Goal: Information Seeking & Learning: Learn about a topic

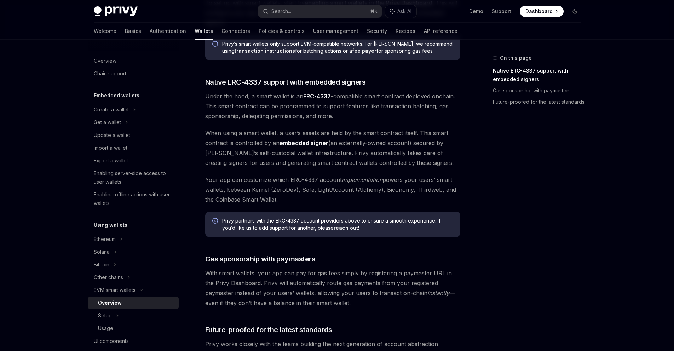
scroll to position [302, 0]
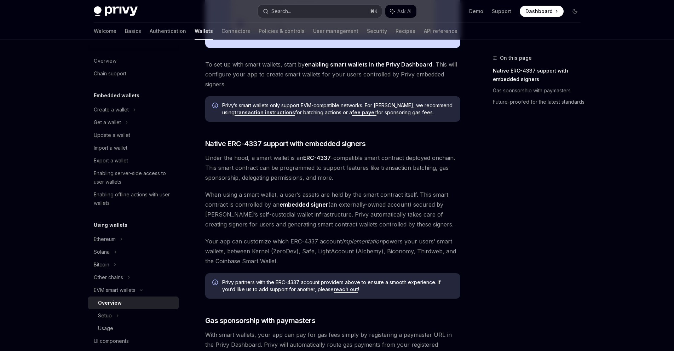
click at [328, 12] on button "Search... ⌘ K" at bounding box center [320, 11] width 124 height 13
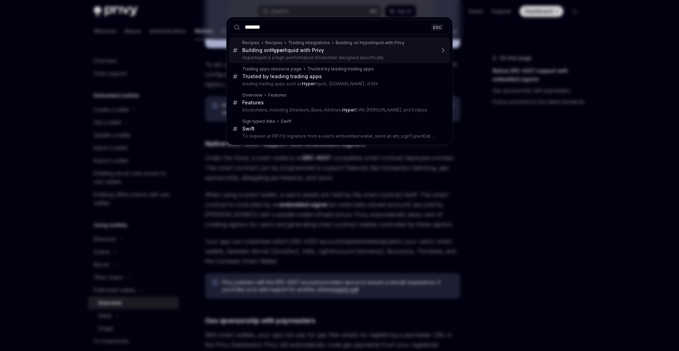
type input "********"
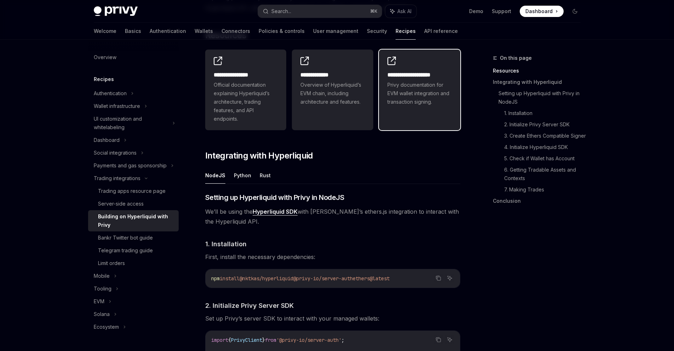
scroll to position [187, 0]
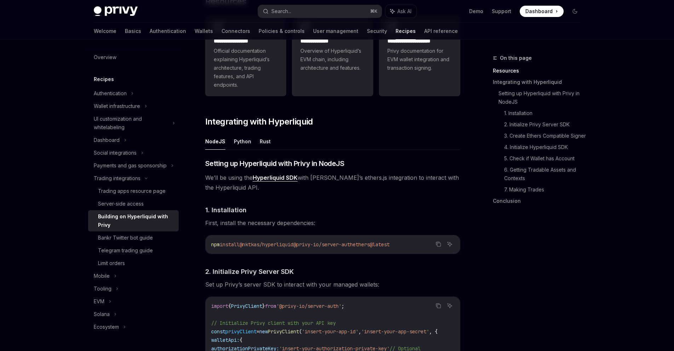
type textarea "*"
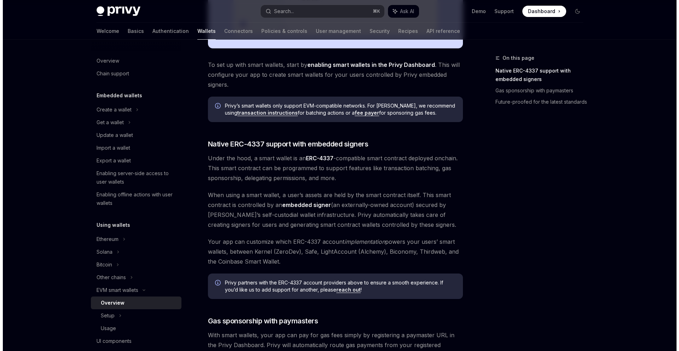
scroll to position [302, 0]
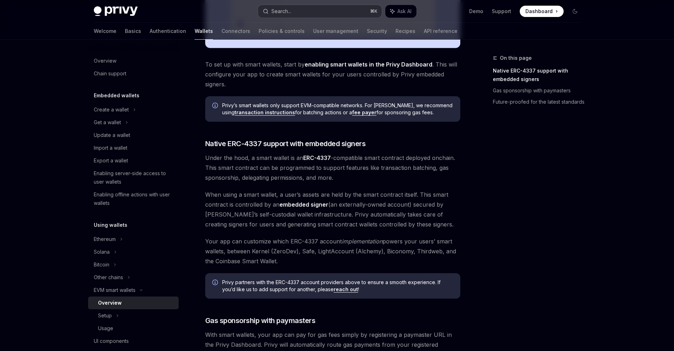
click at [296, 17] on button "Search... ⌘ K" at bounding box center [320, 11] width 124 height 13
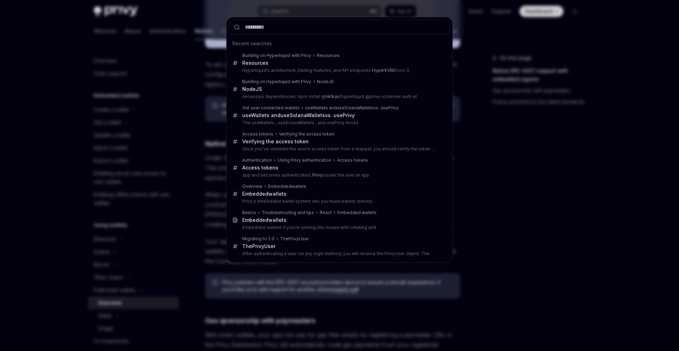
click at [297, 10] on div "Recent searches Building on Hyperliquid with Privy Resources Resources Hyperliq…" at bounding box center [339, 175] width 679 height 351
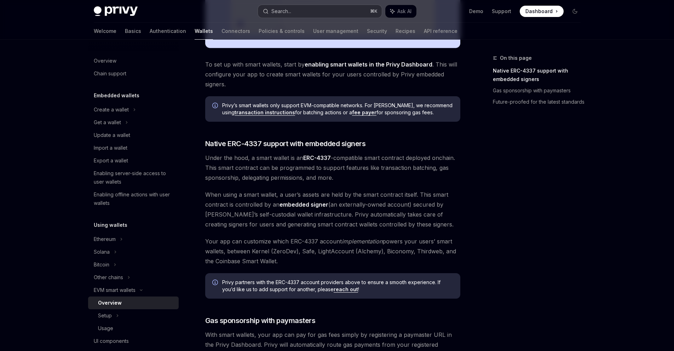
click at [292, 15] on button "Search... ⌘ K" at bounding box center [320, 11] width 124 height 13
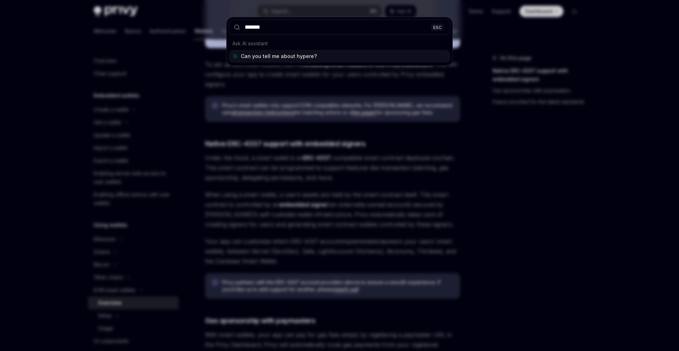
type input "********"
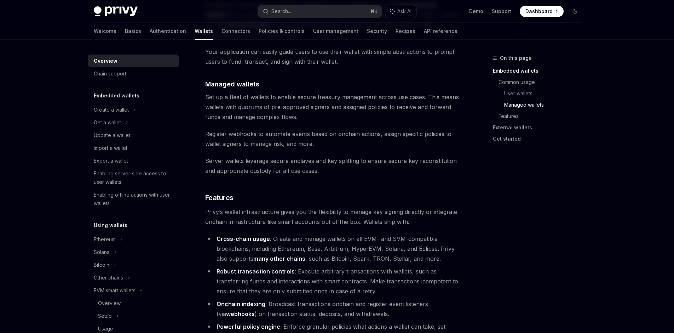
scroll to position [683, 0]
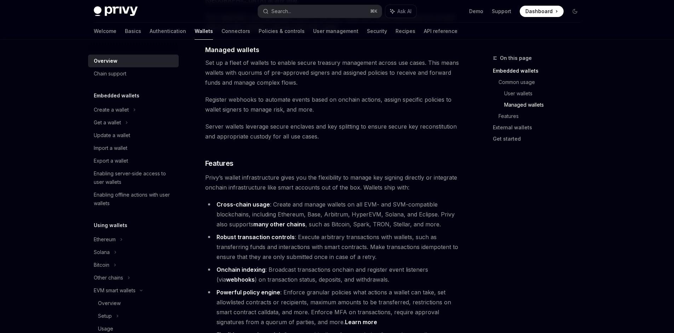
click at [383, 199] on li "Cross-chain usage : Create and manage wallets on all EVM- and SVM-compatible bl…" at bounding box center [332, 214] width 255 height 30
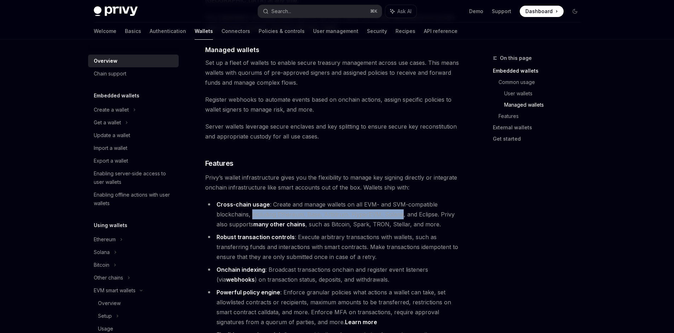
drag, startPoint x: 383, startPoint y: 186, endPoint x: 254, endPoint y: 185, distance: 129.5
click at [254, 199] on li "Cross-chain usage : Create and manage wallets on all EVM- and SVM-compatible bl…" at bounding box center [332, 214] width 255 height 30
click at [372, 199] on li "Cross-chain usage : Create and manage wallets on all EVM- and SVM-compatible bl…" at bounding box center [332, 214] width 255 height 30
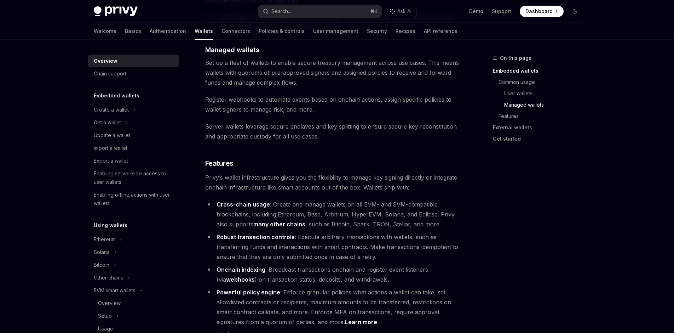
drag, startPoint x: 376, startPoint y: 183, endPoint x: 381, endPoint y: 183, distance: 4.6
click at [377, 199] on li "Cross-chain usage : Create and manage wallets on all EVM- and SVM-compatible bl…" at bounding box center [332, 214] width 255 height 30
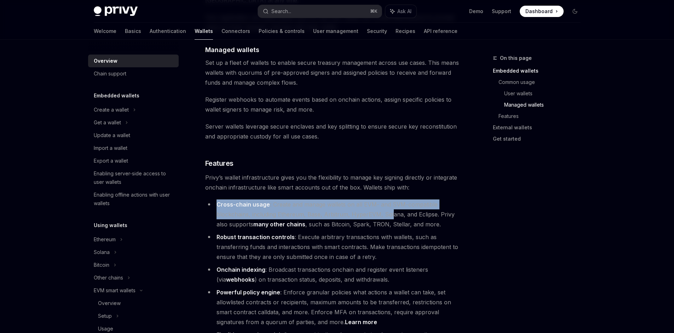
drag, startPoint x: 390, startPoint y: 184, endPoint x: 218, endPoint y: 175, distance: 172.6
click at [218, 199] on li "Cross-chain usage : Create and manage wallets on all EVM- and SVM-compatible bl…" at bounding box center [332, 214] width 255 height 30
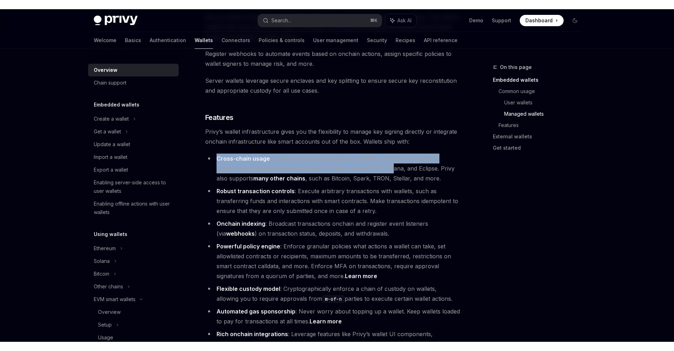
scroll to position [755, 0]
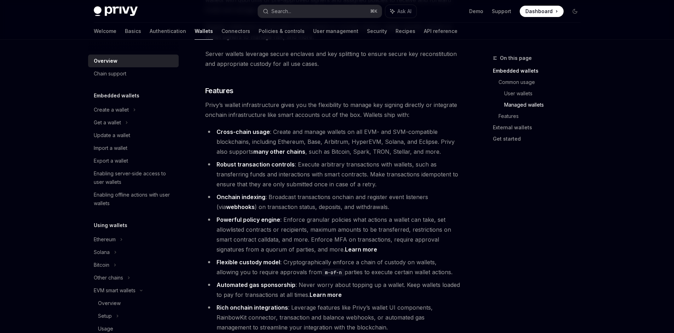
click at [196, 2] on div "Privy Docs home page Search... ⌘ K Ask AI Demo Support Dashboard Dashboard Sear…" at bounding box center [337, 11] width 487 height 23
type textarea "*"
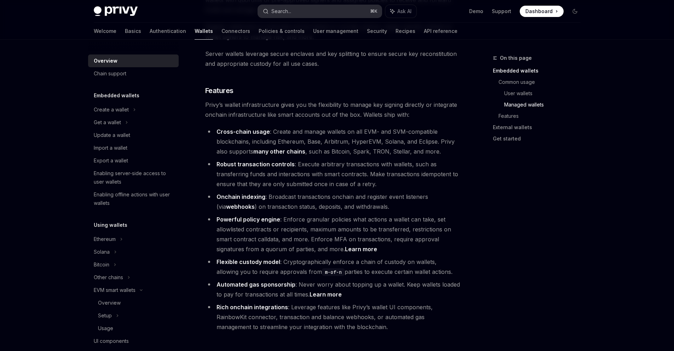
click at [295, 6] on button "Search... ⌘ K" at bounding box center [320, 11] width 124 height 13
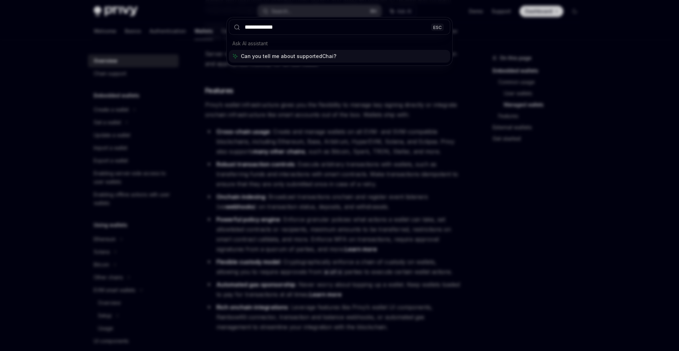
type input "**********"
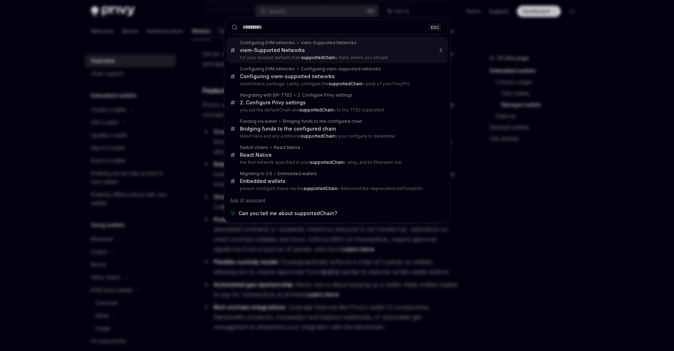
type textarea "*"
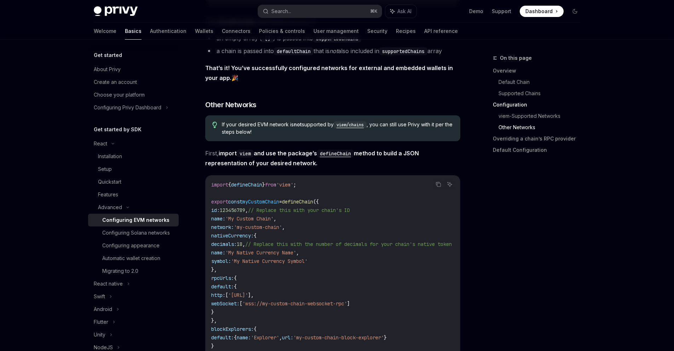
scroll to position [1254, 0]
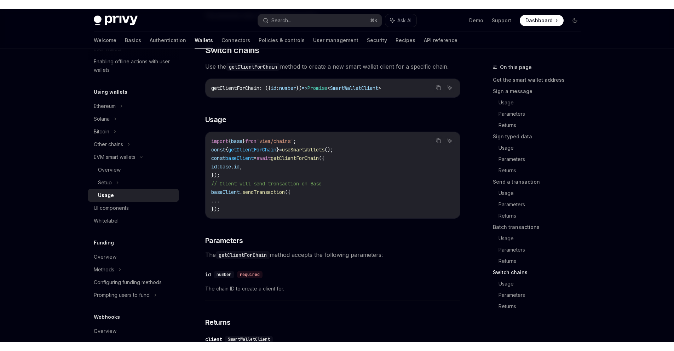
scroll to position [1987, 0]
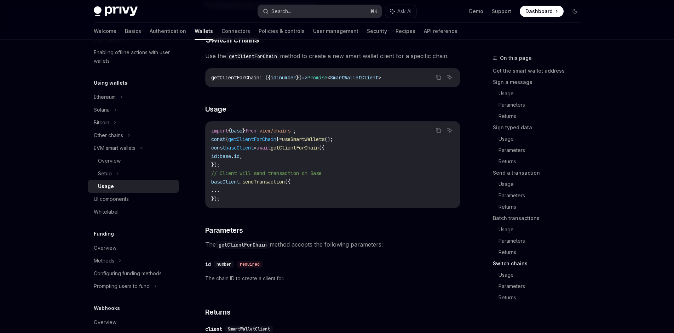
type textarea "*"
